Goal: Task Accomplishment & Management: Use online tool/utility

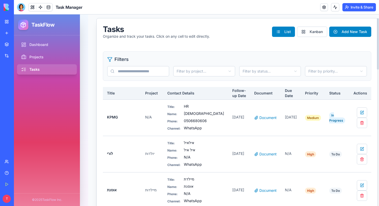
scroll to position [14, 0]
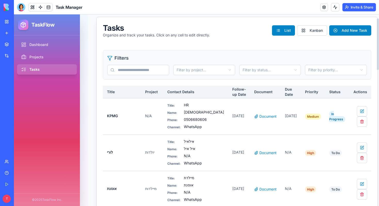
click at [4, 26] on link "My Workspace" at bounding box center [12, 21] width 21 height 10
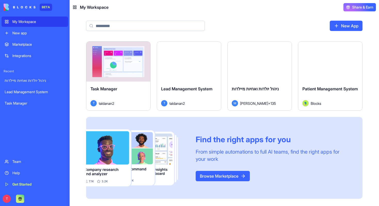
click at [204, 89] on span "Lead Management System" at bounding box center [186, 88] width 51 height 5
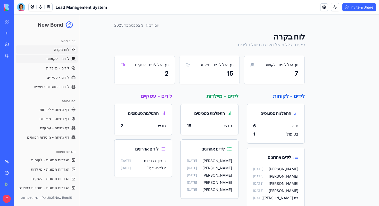
click at [55, 60] on span "לידים - לקוחות" at bounding box center [57, 58] width 23 height 5
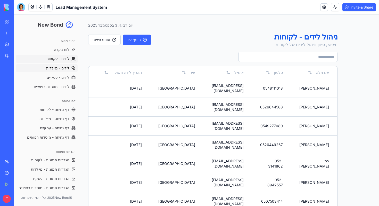
click at [55, 67] on span "לידים - מיילדות" at bounding box center [57, 67] width 23 height 5
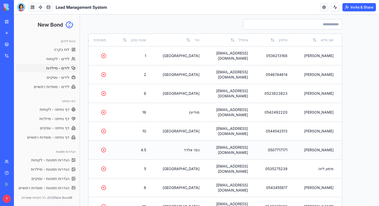
scroll to position [3, 0]
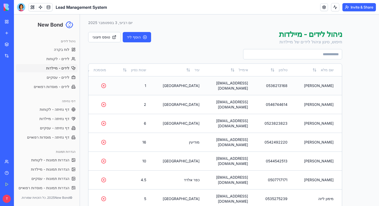
click at [296, 83] on td "0536213168" at bounding box center [275, 85] width 39 height 19
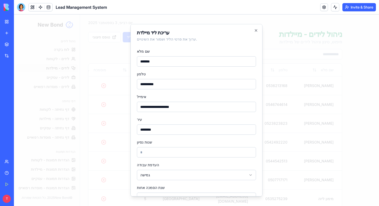
click at [152, 84] on input "**********" at bounding box center [196, 84] width 119 height 10
